Goal: Task Accomplishment & Management: Complete application form

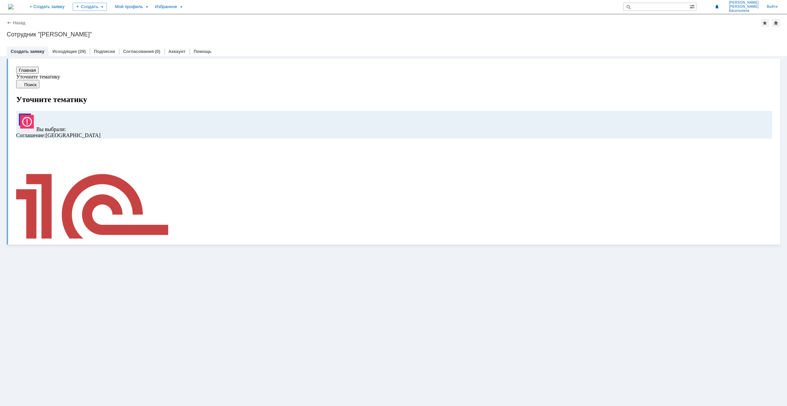
click at [92, 292] on img at bounding box center [54, 308] width 76 height 32
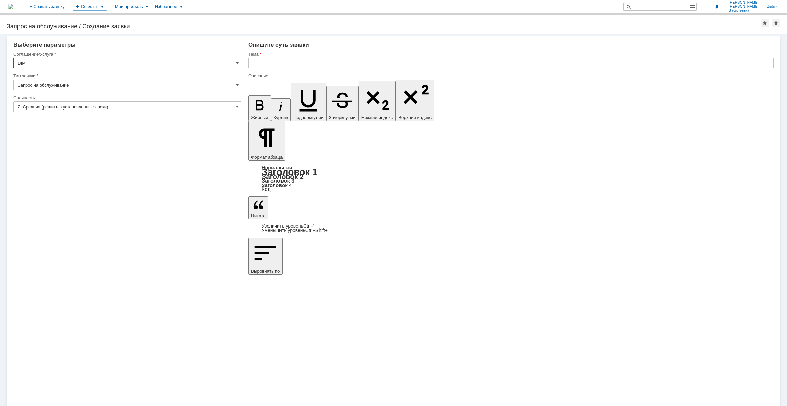
click at [13, 4] on img at bounding box center [10, 6] width 5 height 5
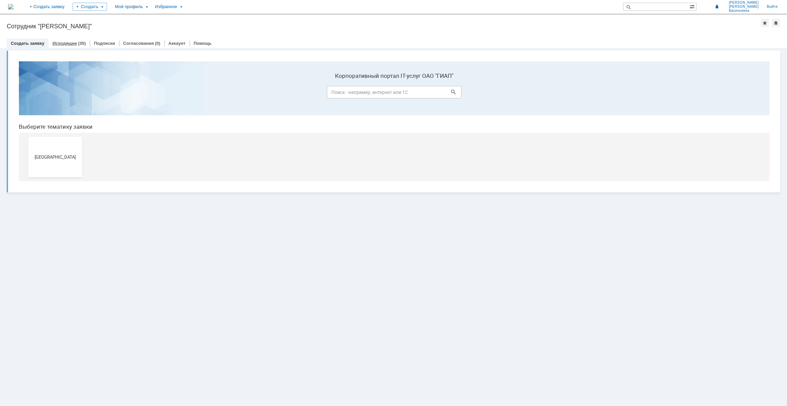
click at [66, 43] on link "Исходящие" at bounding box center [64, 43] width 25 height 5
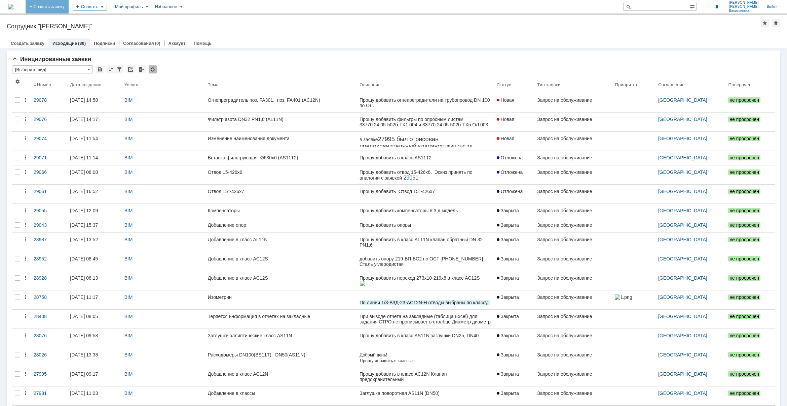
click at [69, 4] on link "+ Создать заявку" at bounding box center [47, 6] width 43 height 13
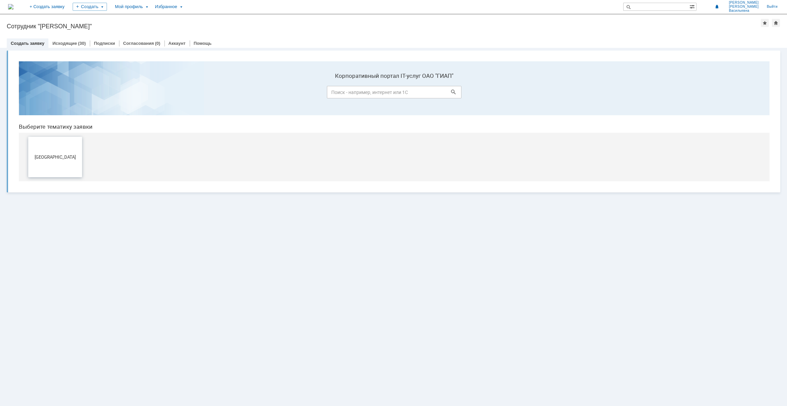
click at [51, 165] on button "[GEOGRAPHIC_DATA]" at bounding box center [55, 157] width 54 height 40
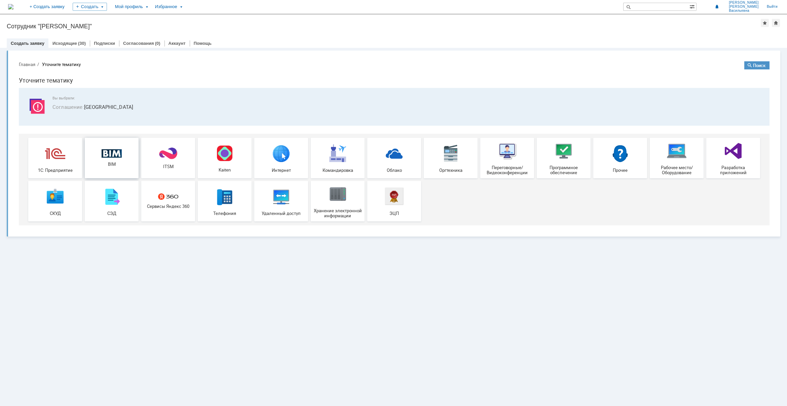
click at [107, 160] on div "BIM" at bounding box center [112, 158] width 50 height 18
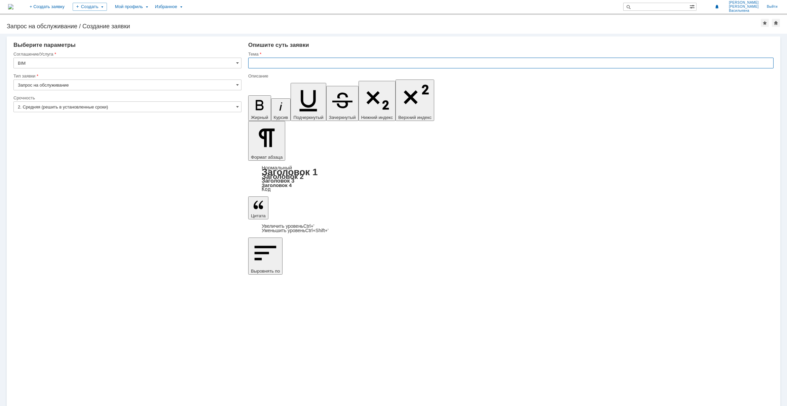
click at [268, 61] on input "text" at bounding box center [511, 63] width 526 height 11
type input "Д"
type input "Холодильник отбора проб"
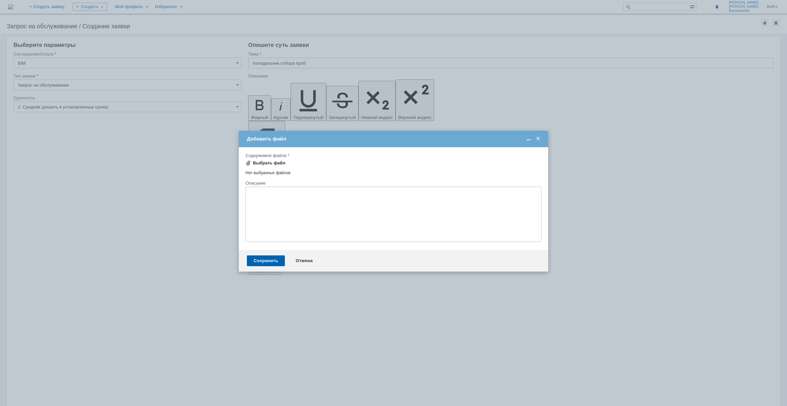
click at [262, 162] on div "Выбрать файл" at bounding box center [269, 162] width 33 height 5
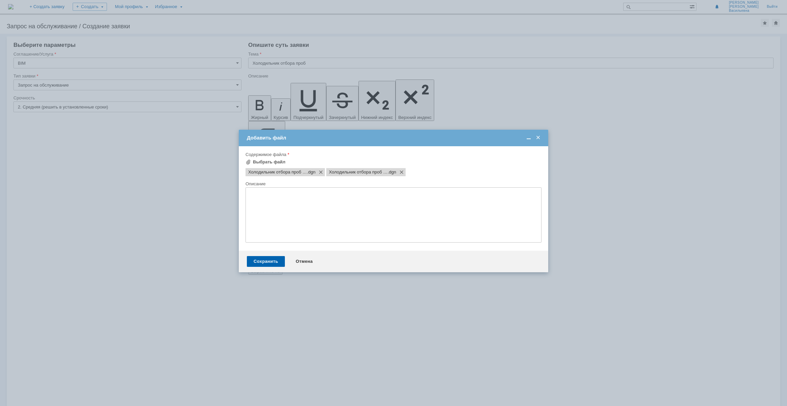
click at [273, 198] on textarea at bounding box center [394, 214] width 296 height 55
click at [263, 263] on div "Сохранить" at bounding box center [266, 261] width 38 height 11
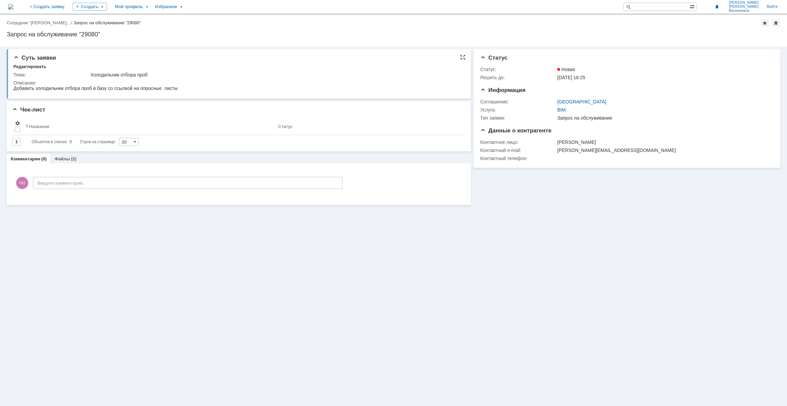
click at [181, 86] on html "Добавить холодильник отбора проб в базу со ссылкой на опросные листы" at bounding box center [237, 88] width 448 height 6
click at [13, 7] on img at bounding box center [10, 6] width 5 height 5
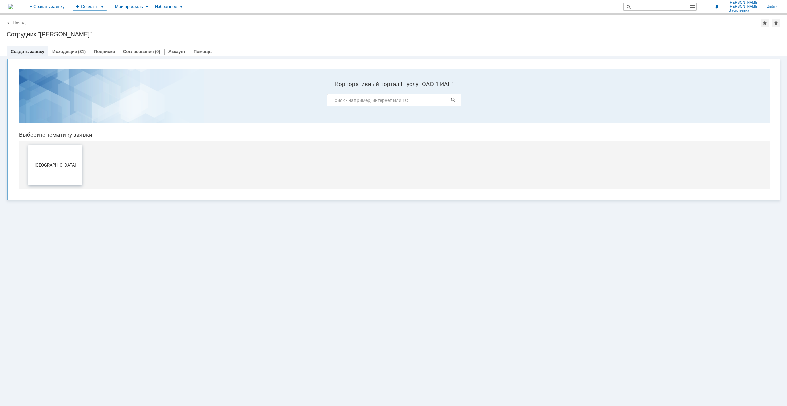
click at [53, 166] on span "[GEOGRAPHIC_DATA]" at bounding box center [55, 164] width 50 height 5
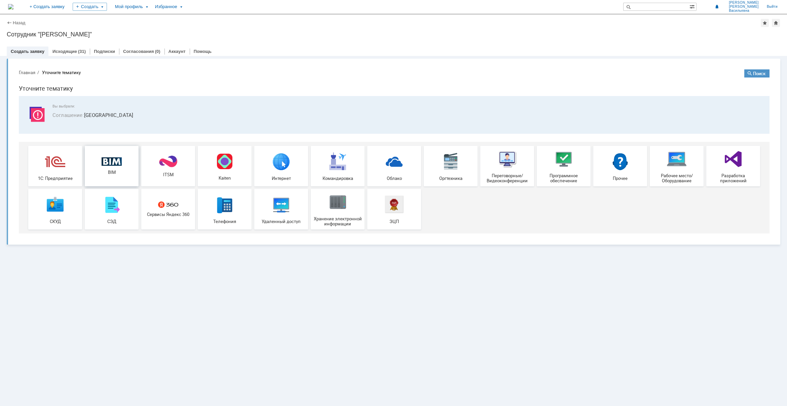
click at [108, 160] on img at bounding box center [112, 161] width 20 height 9
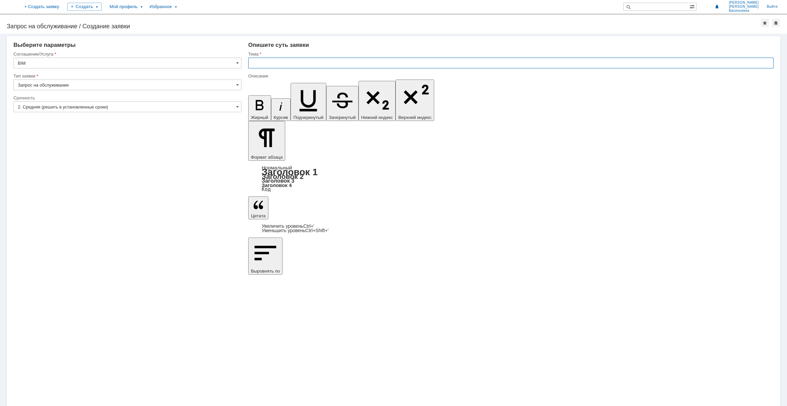
click at [298, 66] on input "text" at bounding box center [511, 63] width 526 height 11
click at [286, 64] on input "text" at bounding box center [511, 63] width 526 height 11
paste input "Фильтр оборотной воды"
click at [334, 63] on input "Фильтр оборотной воды (" at bounding box center [511, 63] width 526 height 11
paste input "AC12N"
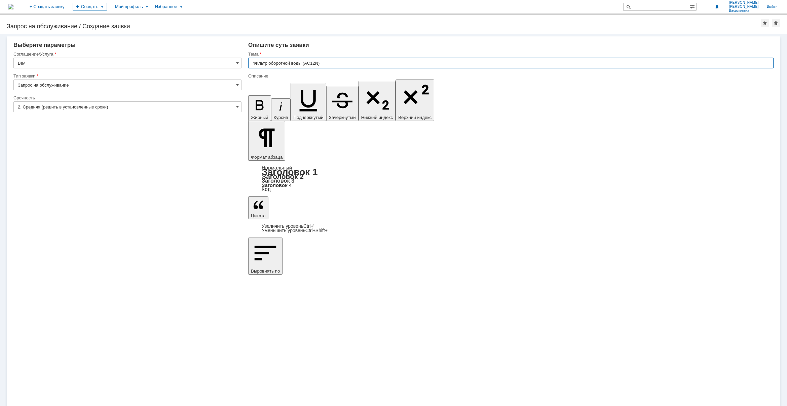
type input "Фильтр оборотной воды (AC12N)"
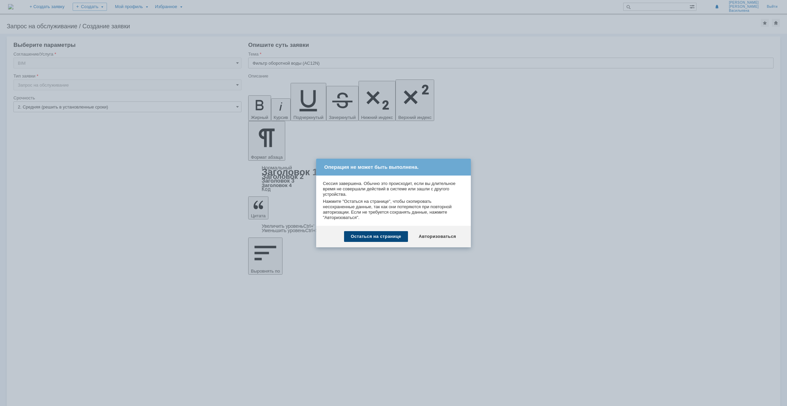
click at [379, 238] on div "Остаться на странице" at bounding box center [376, 236] width 64 height 11
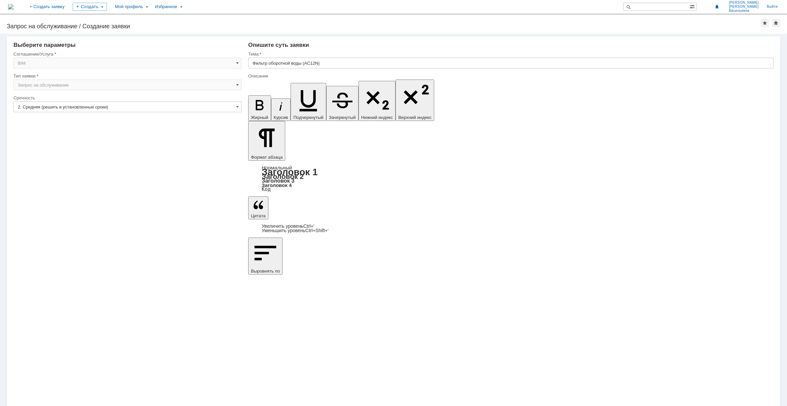
click at [358, 211] on div "Внимание! Выберите параметры Соглашение/Услуга BIM Тип заявки Запрос на обслужи…" at bounding box center [393, 220] width 787 height 372
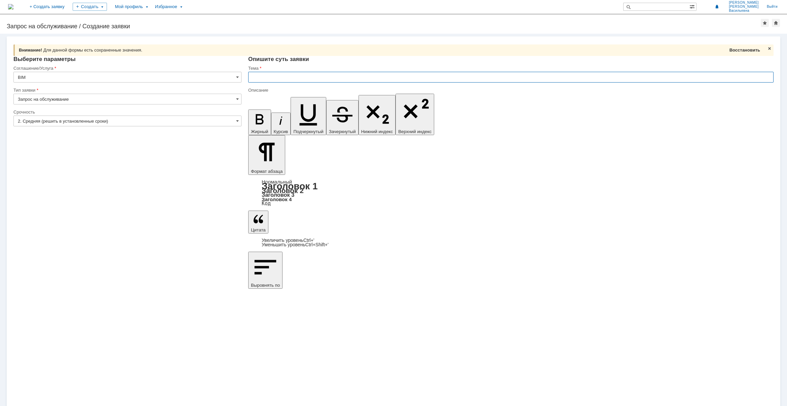
click at [733, 50] on span "Восстановить" at bounding box center [745, 49] width 31 height 5
type input "Фильтр оборотной воды (AC12N)"
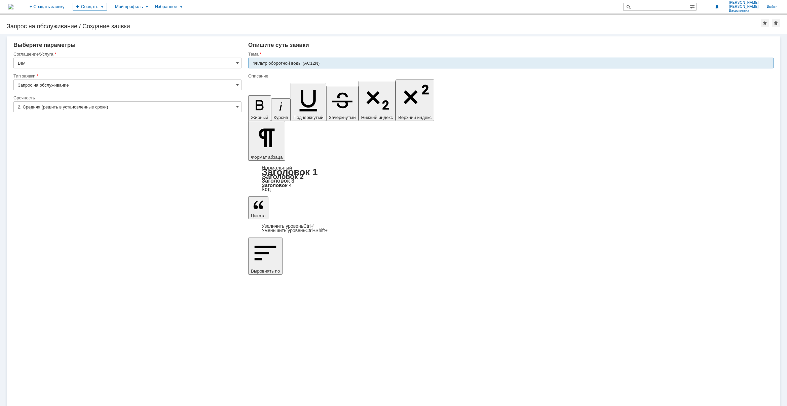
click at [328, 63] on input "Фильтр оборотной воды (AC12N)" at bounding box center [511, 63] width 526 height 11
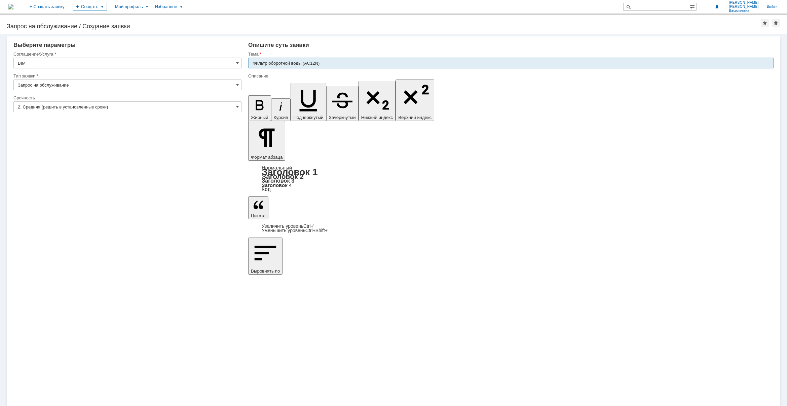
click at [327, 63] on input "Фильтр оборотной воды (AC12N)" at bounding box center [511, 63] width 526 height 11
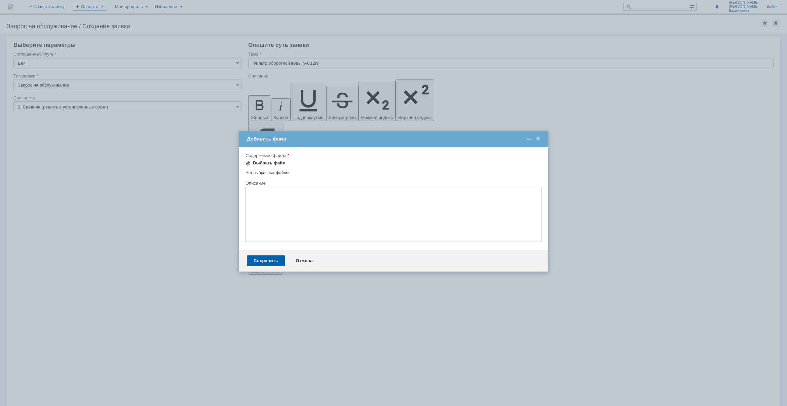
click at [250, 161] on span at bounding box center [248, 162] width 5 height 5
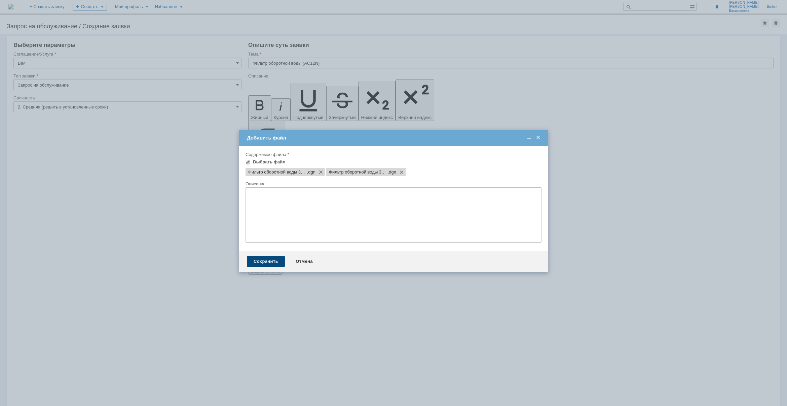
click at [261, 261] on div "Сохранить" at bounding box center [266, 261] width 38 height 11
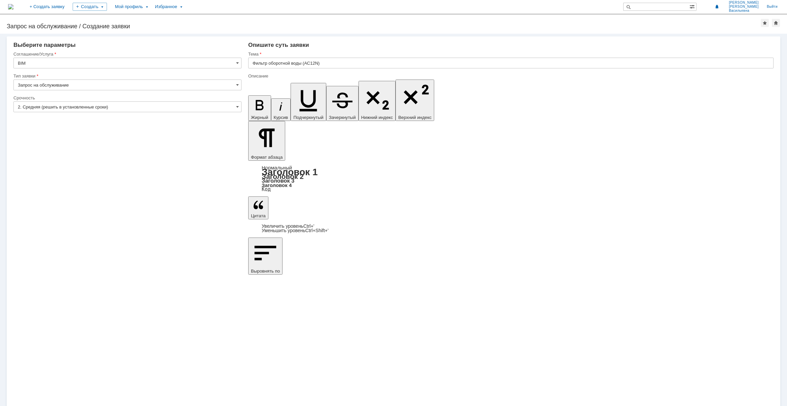
drag, startPoint x: 488, startPoint y: 2801, endPoint x: 463, endPoint y: 2804, distance: 25.1
drag, startPoint x: 305, startPoint y: 63, endPoint x: 310, endPoint y: 64, distance: 5.3
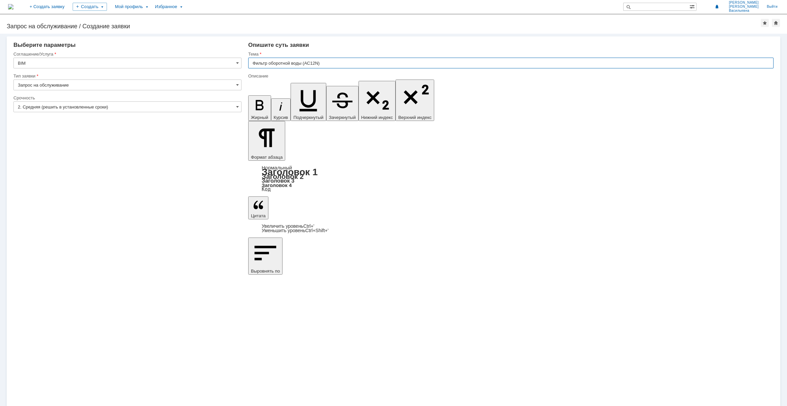
click at [314, 63] on input "Фильтр оборотной воды (AC12N)" at bounding box center [511, 63] width 526 height 11
click at [307, 64] on input "Фильтр оборотной воды (AC12N)" at bounding box center [511, 63] width 526 height 11
drag, startPoint x: 306, startPoint y: 63, endPoint x: 319, endPoint y: 63, distance: 13.5
click at [319, 63] on input "Фильтр оборотной воды (AC12N)" at bounding box center [511, 63] width 526 height 11
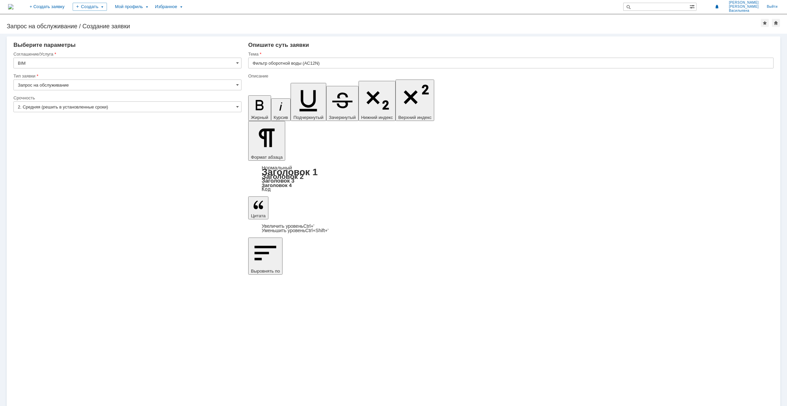
scroll to position [0, 3]
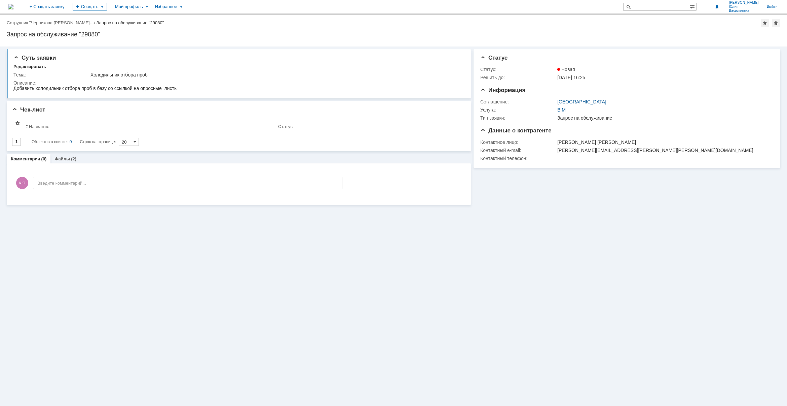
click at [13, 6] on img at bounding box center [10, 6] width 5 height 5
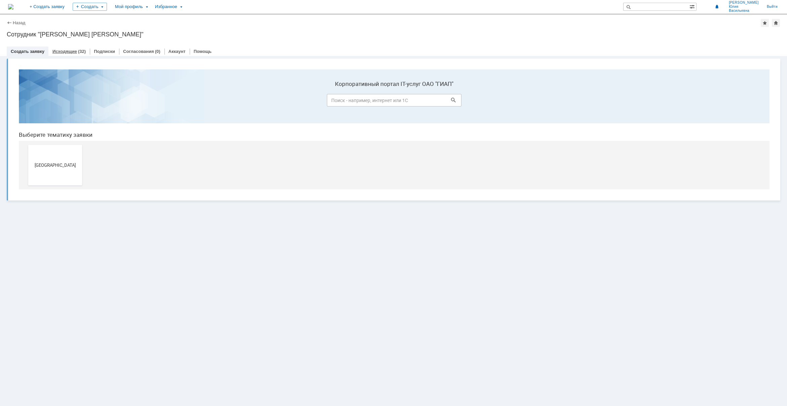
click at [62, 51] on link "Исходящие" at bounding box center [64, 51] width 25 height 5
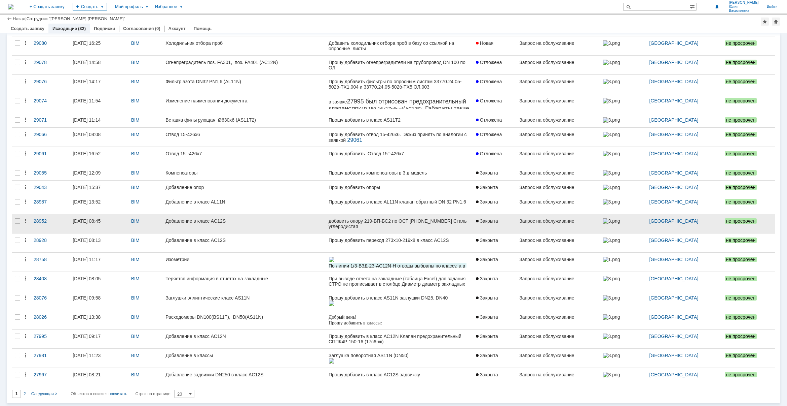
scroll to position [21, 0]
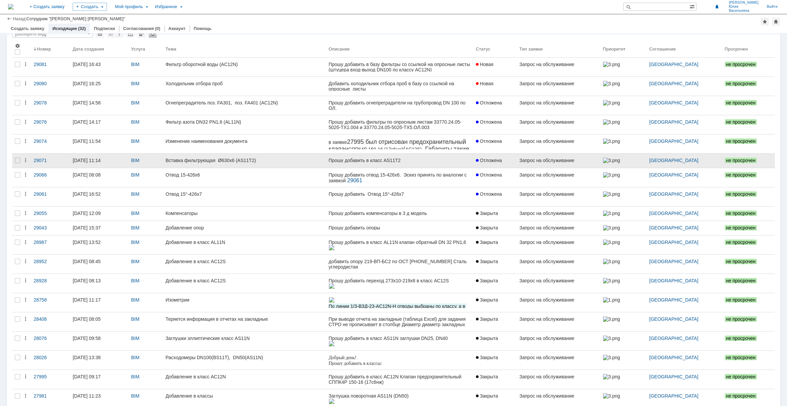
click at [254, 162] on div "Вставка фильтрующая Ø630х6 (AS11Т2)" at bounding box center [245, 159] width 158 height 5
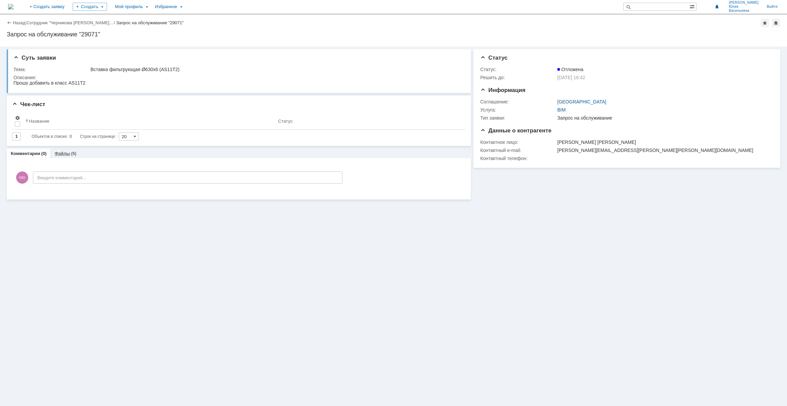
click at [65, 154] on link "Файлы" at bounding box center [62, 153] width 15 height 5
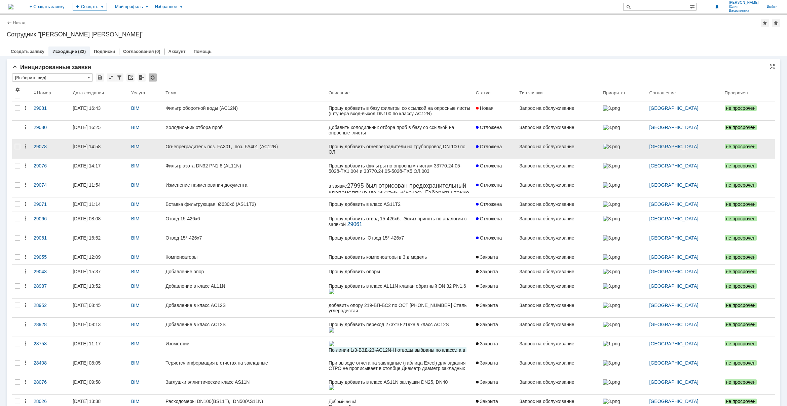
click at [238, 151] on link "Огнепреградитель поз. FA301, поз. FA401 (AC12N)" at bounding box center [244, 149] width 163 height 19
